Goal: Entertainment & Leisure: Consume media (video, audio)

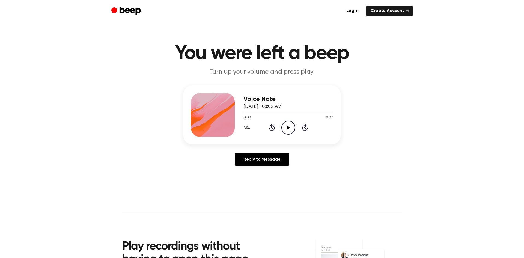
click at [287, 126] on icon "Play Audio" at bounding box center [289, 128] width 14 height 14
drag, startPoint x: 286, startPoint y: 128, endPoint x: 290, endPoint y: 119, distance: 10.2
click at [289, 124] on icon "Play Audio" at bounding box center [289, 128] width 14 height 14
click at [290, 129] on icon "Pause Audio" at bounding box center [289, 128] width 14 height 14
click at [288, 127] on icon at bounding box center [288, 128] width 3 height 4
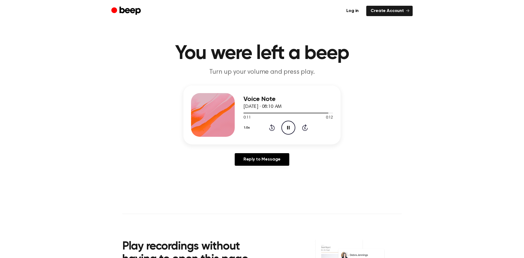
click at [291, 125] on icon "Pause Audio" at bounding box center [289, 128] width 14 height 14
click at [286, 127] on icon "Play Audio" at bounding box center [289, 128] width 14 height 14
click at [289, 127] on icon "Play Audio" at bounding box center [289, 128] width 14 height 14
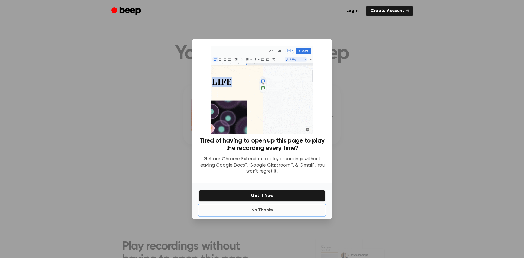
click at [271, 211] on button "No Thanks" at bounding box center [262, 210] width 127 height 11
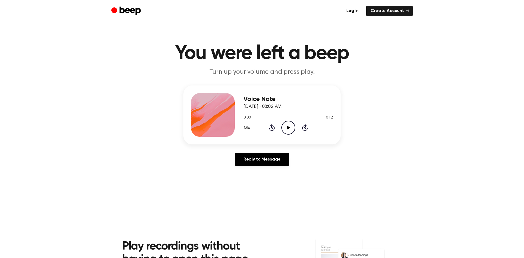
click at [282, 125] on circle at bounding box center [288, 127] width 13 height 13
